Goal: Book appointment/travel/reservation

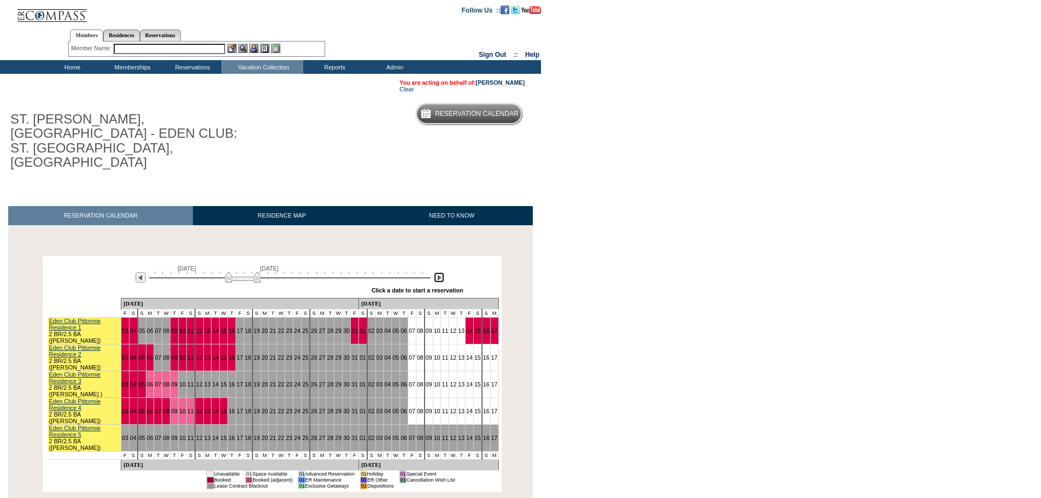
click at [440, 272] on img at bounding box center [439, 277] width 10 height 10
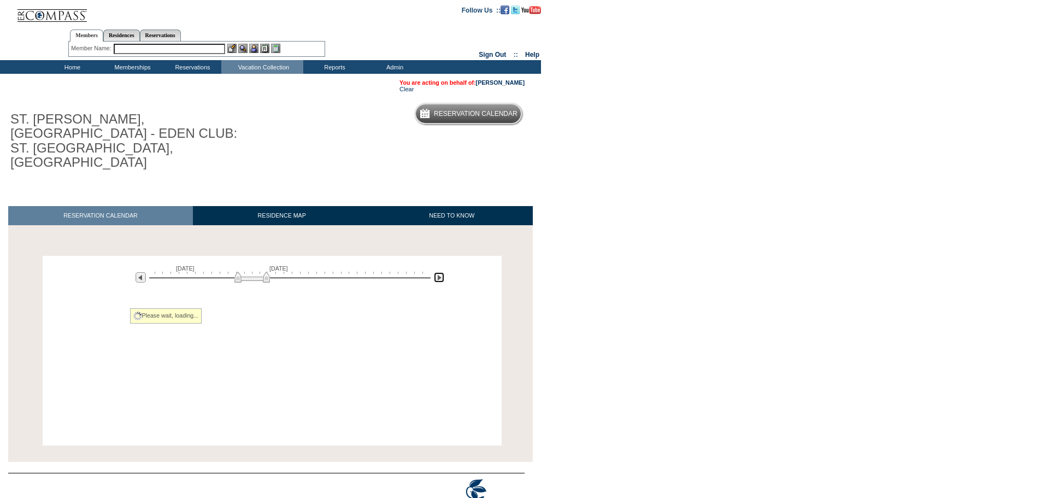
click at [440, 272] on img at bounding box center [439, 277] width 10 height 10
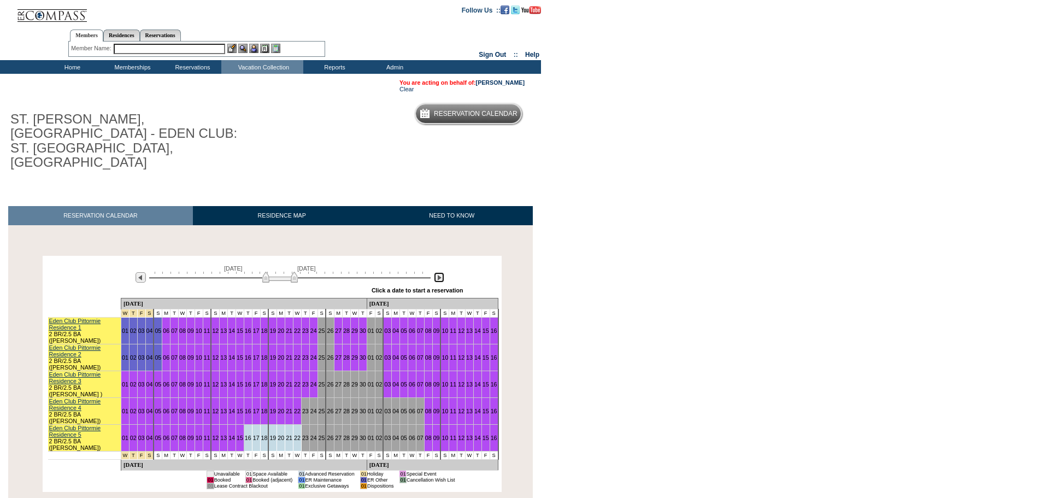
click at [440, 272] on img at bounding box center [439, 277] width 10 height 10
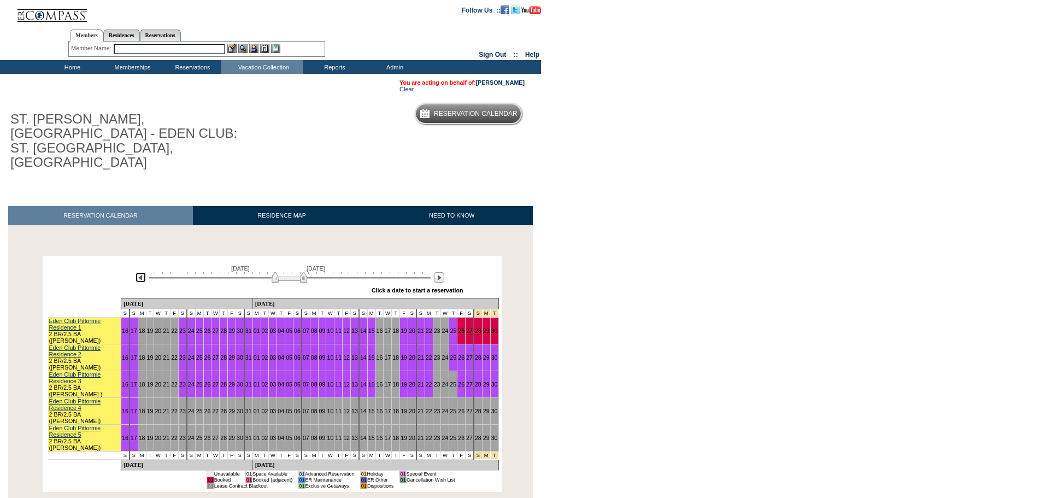
click at [138, 272] on img at bounding box center [141, 277] width 10 height 10
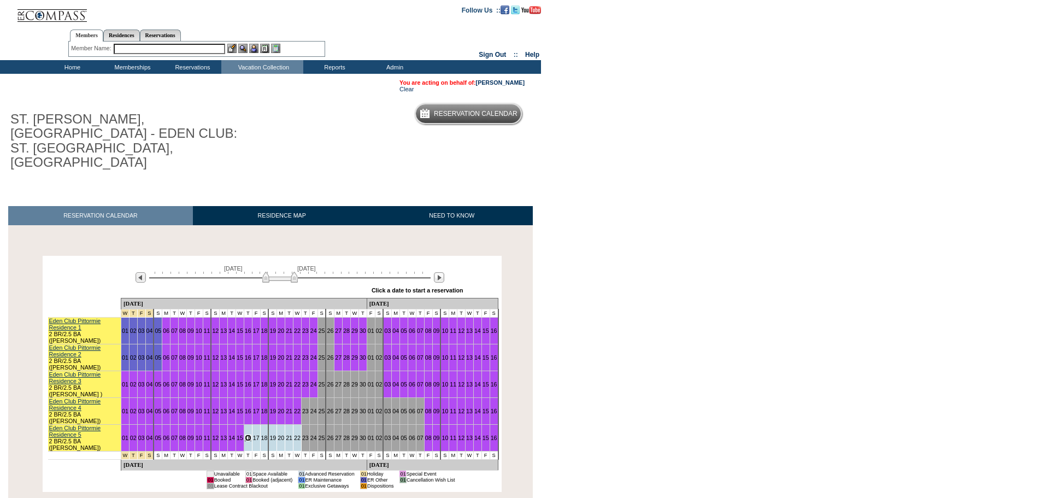
click at [245, 435] on link "16" at bounding box center [248, 438] width 7 height 7
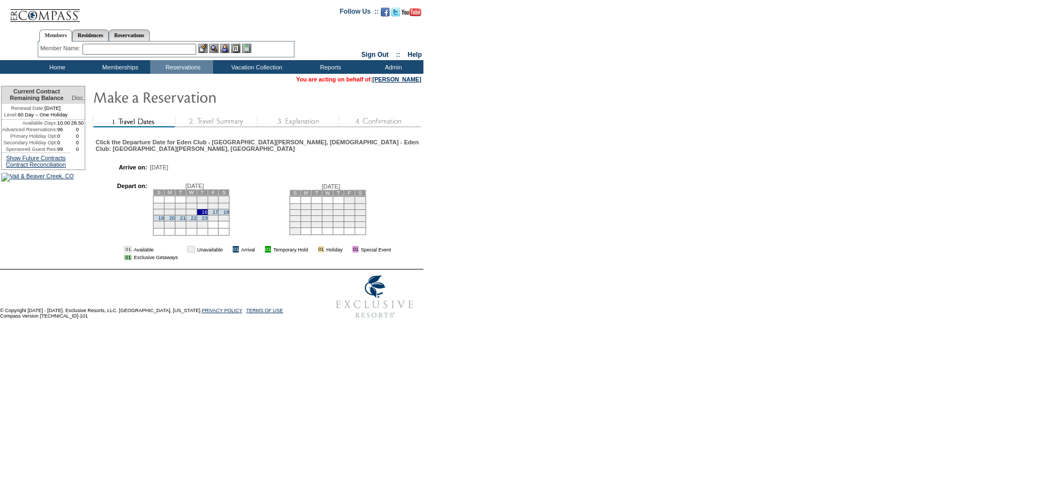
click at [186, 221] on td "21" at bounding box center [180, 218] width 11 height 6
